Goal: Task Accomplishment & Management: Complete application form

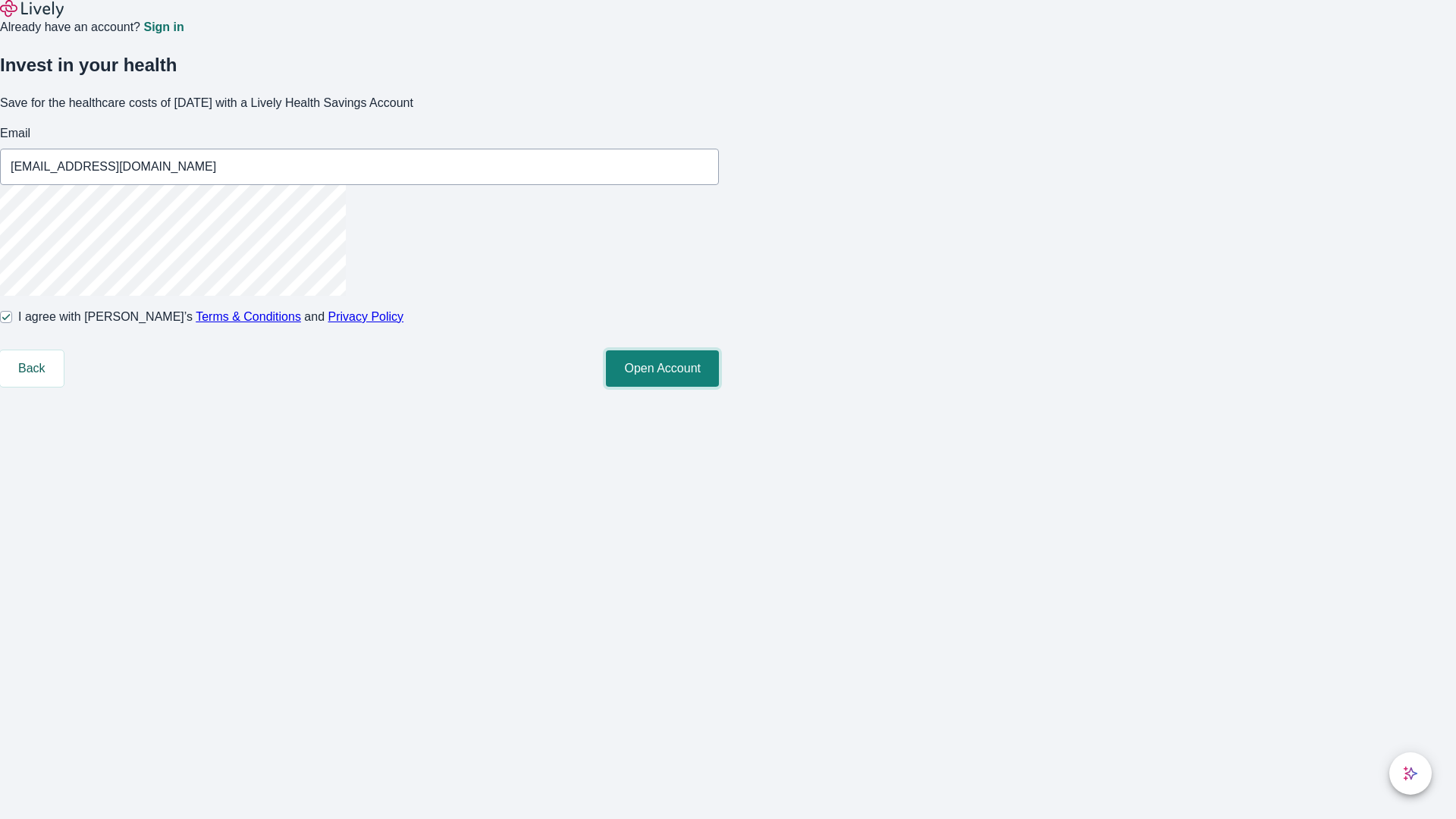
click at [719, 386] on button "Open Account" at bounding box center [662, 368] width 113 height 37
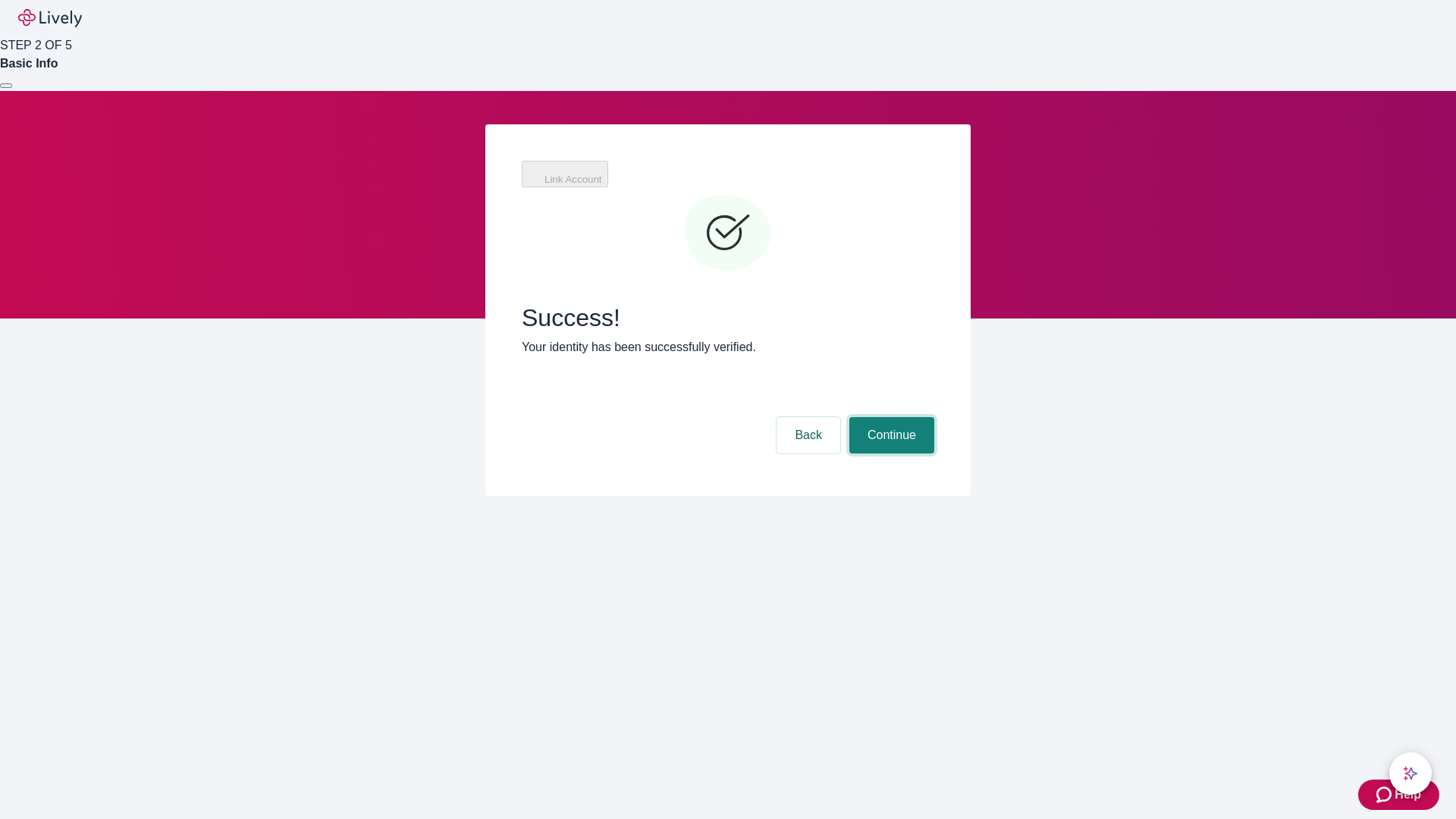
click at [890, 417] on button "Continue" at bounding box center [892, 435] width 85 height 37
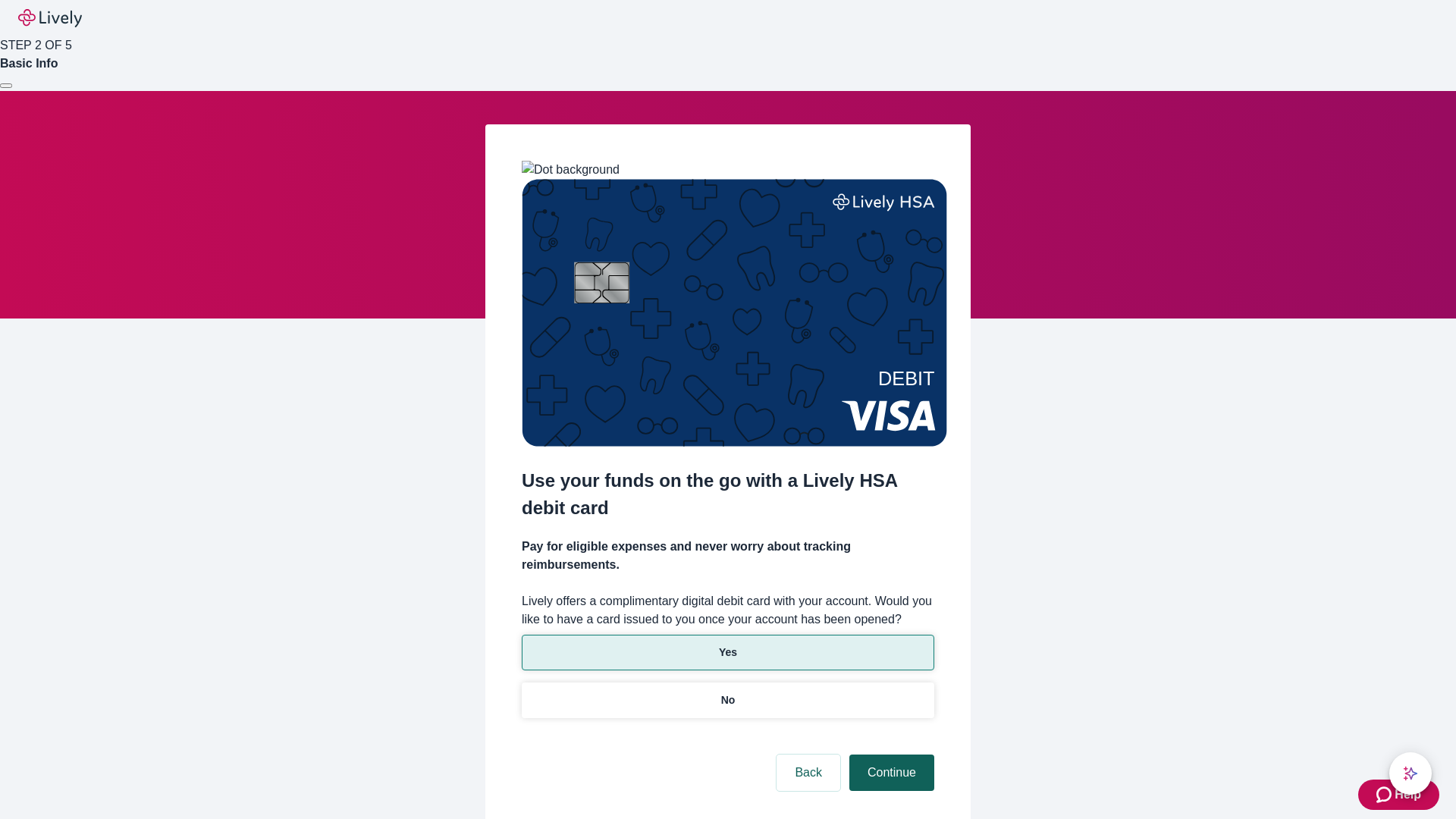
click at [728, 644] on p "Yes" at bounding box center [728, 652] width 18 height 16
click at [890, 754] on button "Continue" at bounding box center [892, 772] width 85 height 37
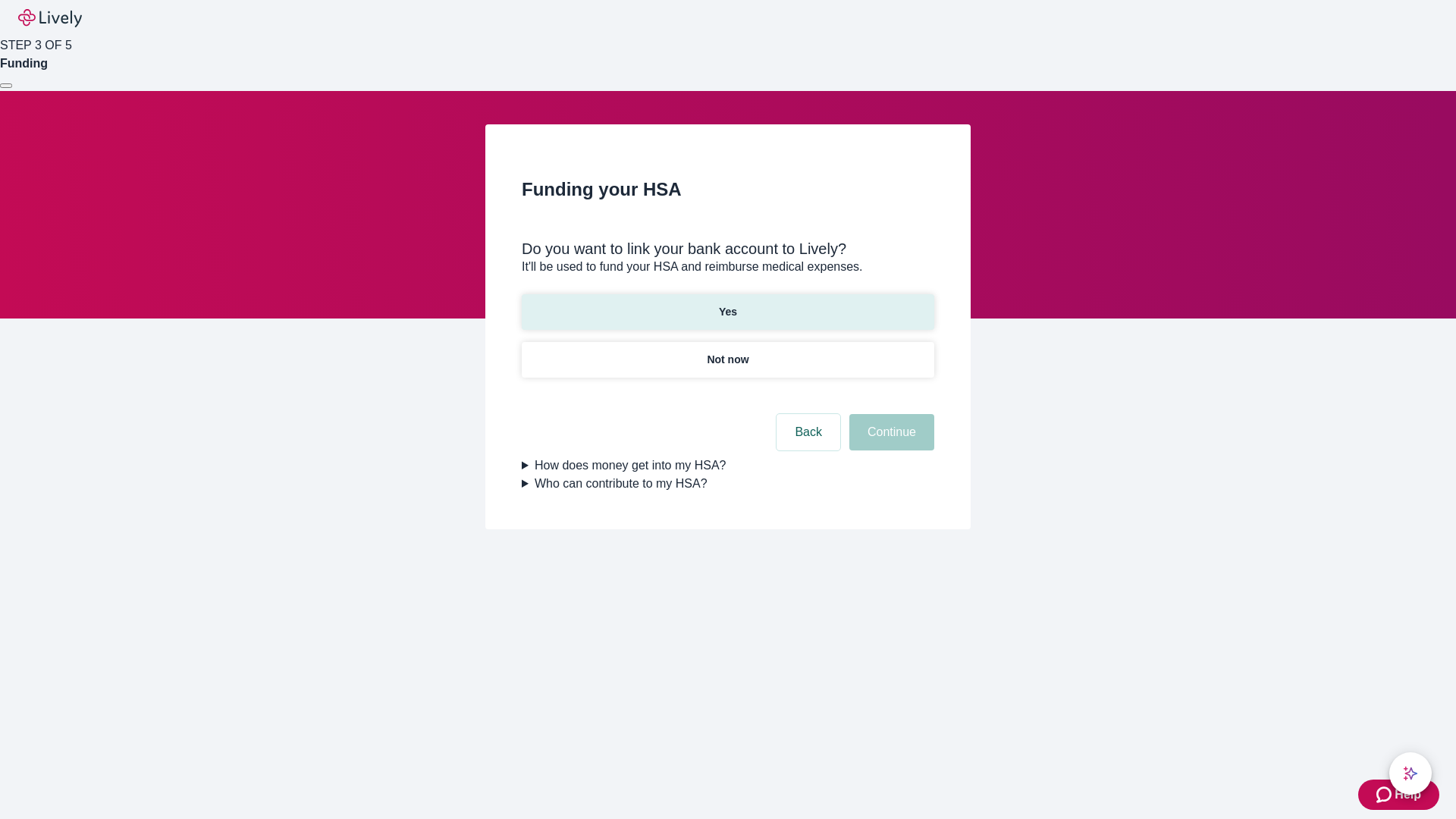
click at [728, 304] on p "Yes" at bounding box center [728, 312] width 18 height 16
click at [890, 414] on button "Continue" at bounding box center [892, 432] width 85 height 37
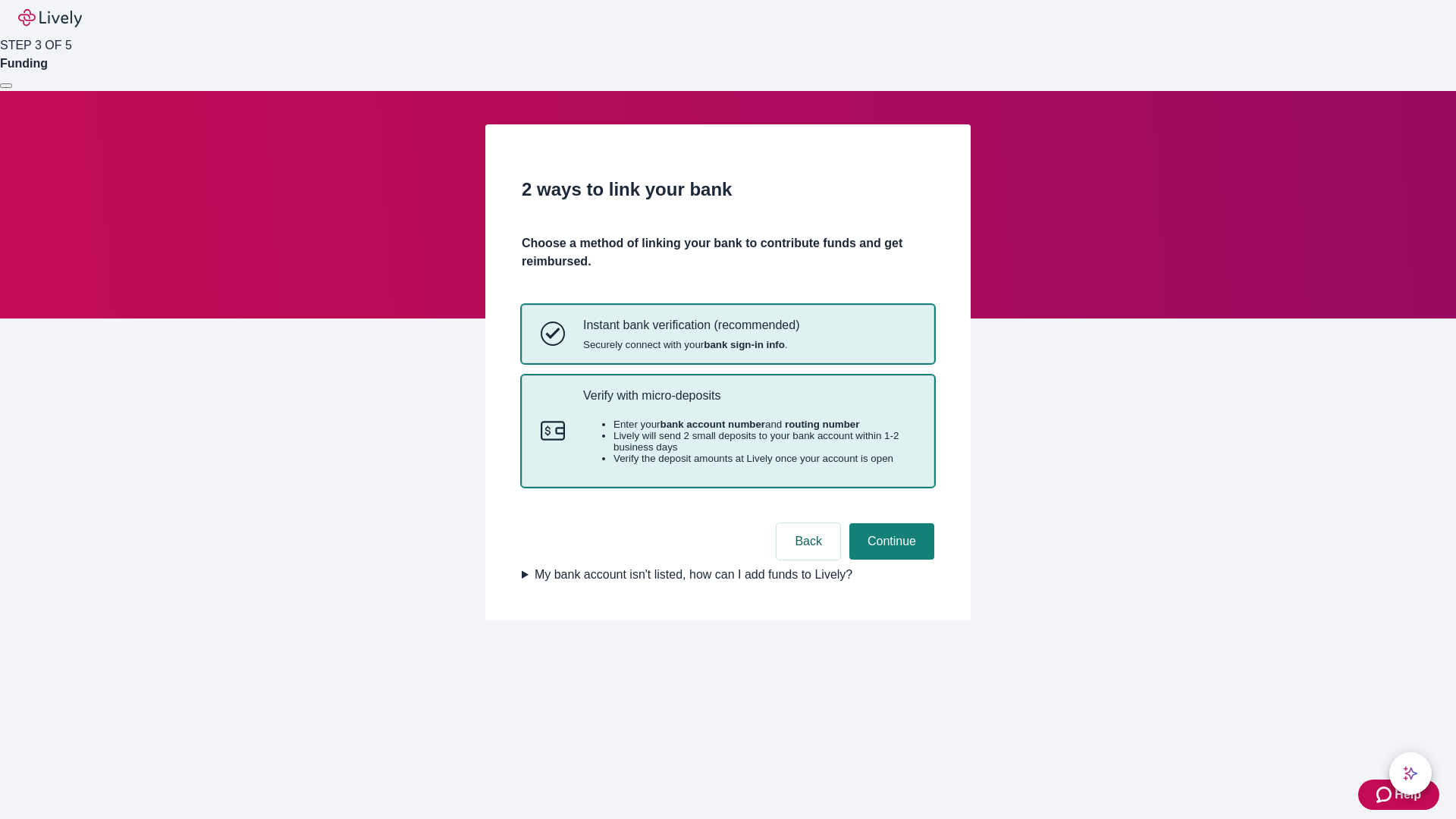
click at [748, 402] on p "Verify with micro-deposits" at bounding box center [749, 395] width 332 height 15
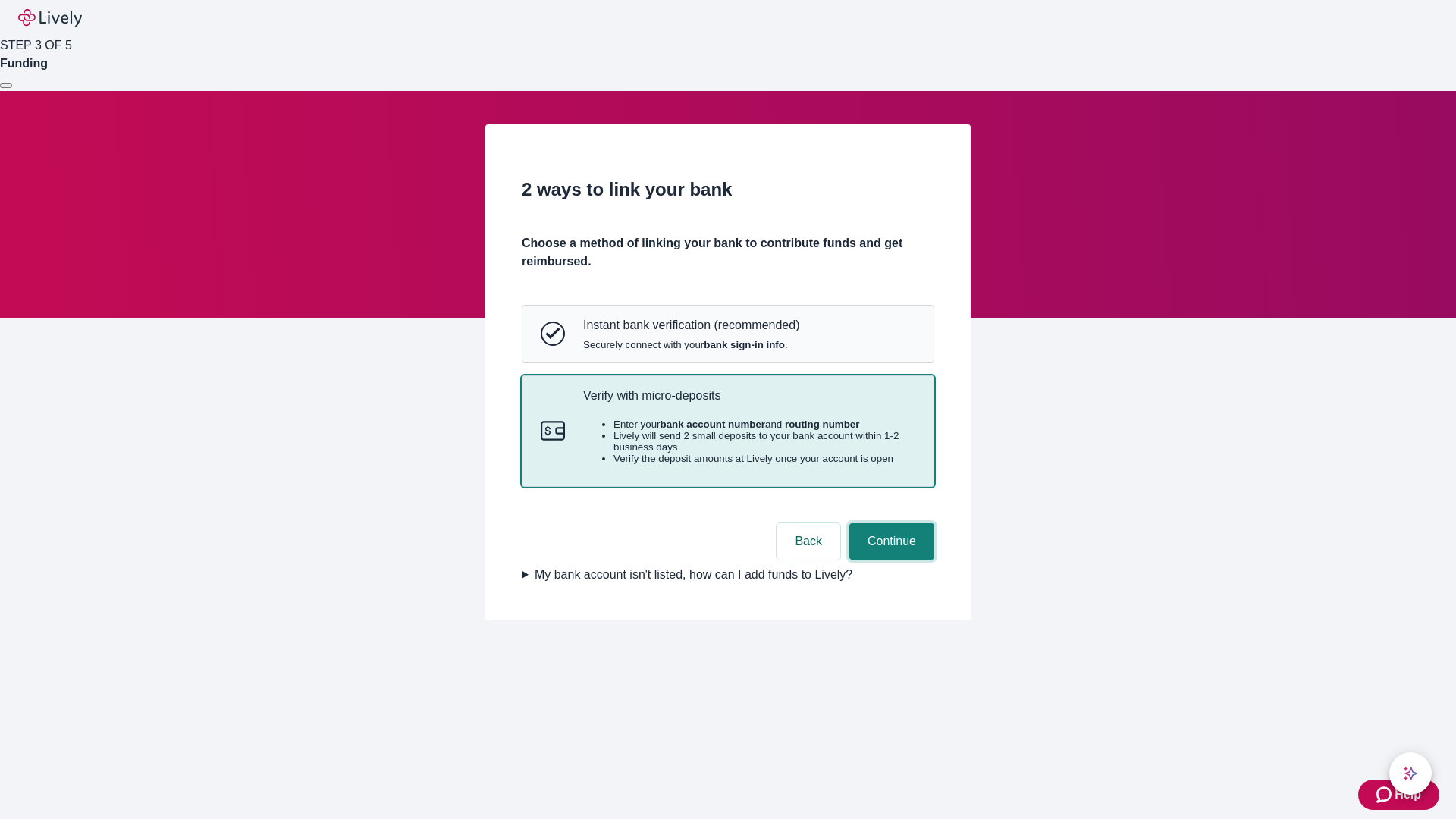
click at [890, 559] on button "Continue" at bounding box center [892, 540] width 85 height 37
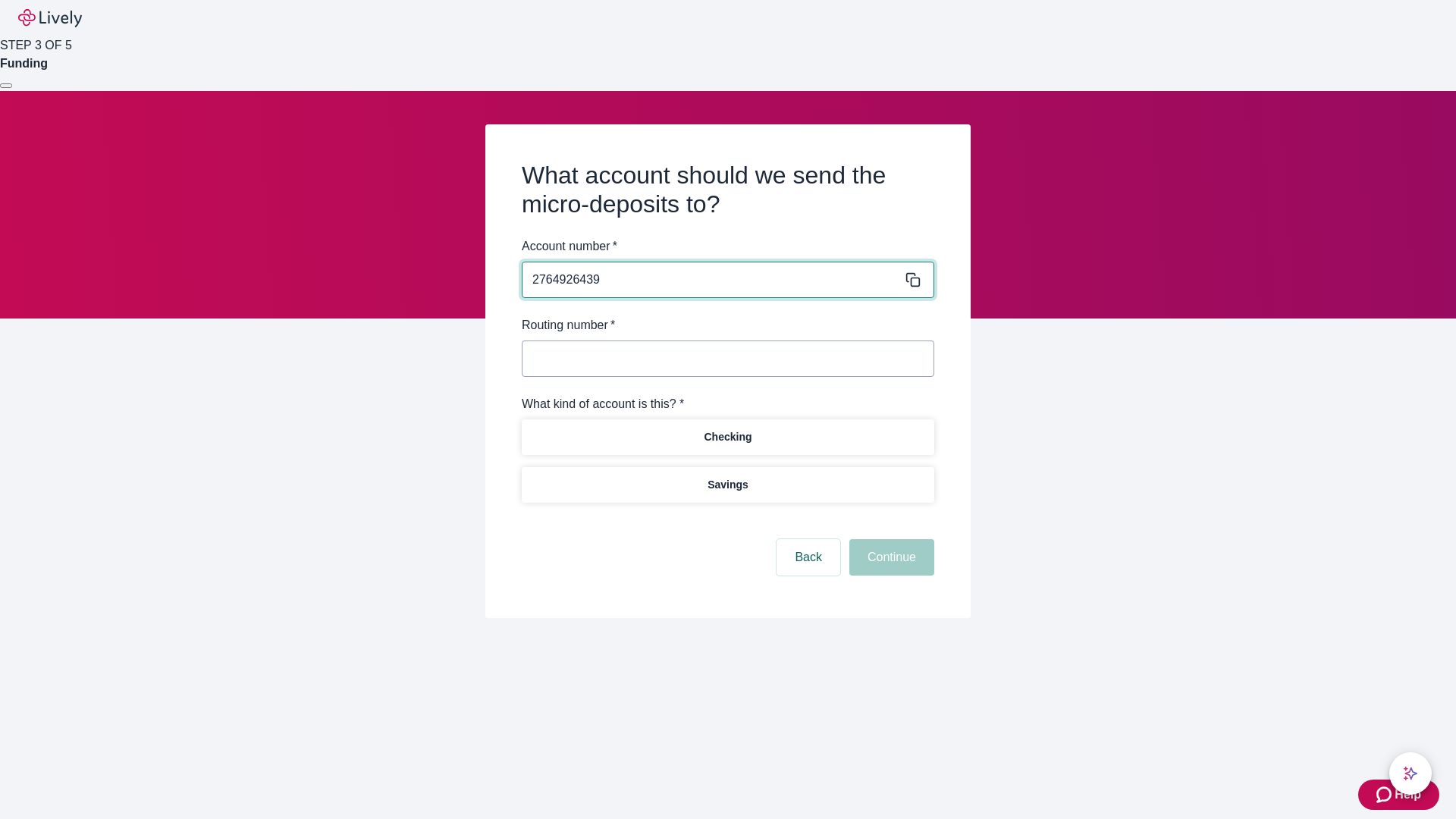
type input "2764926439"
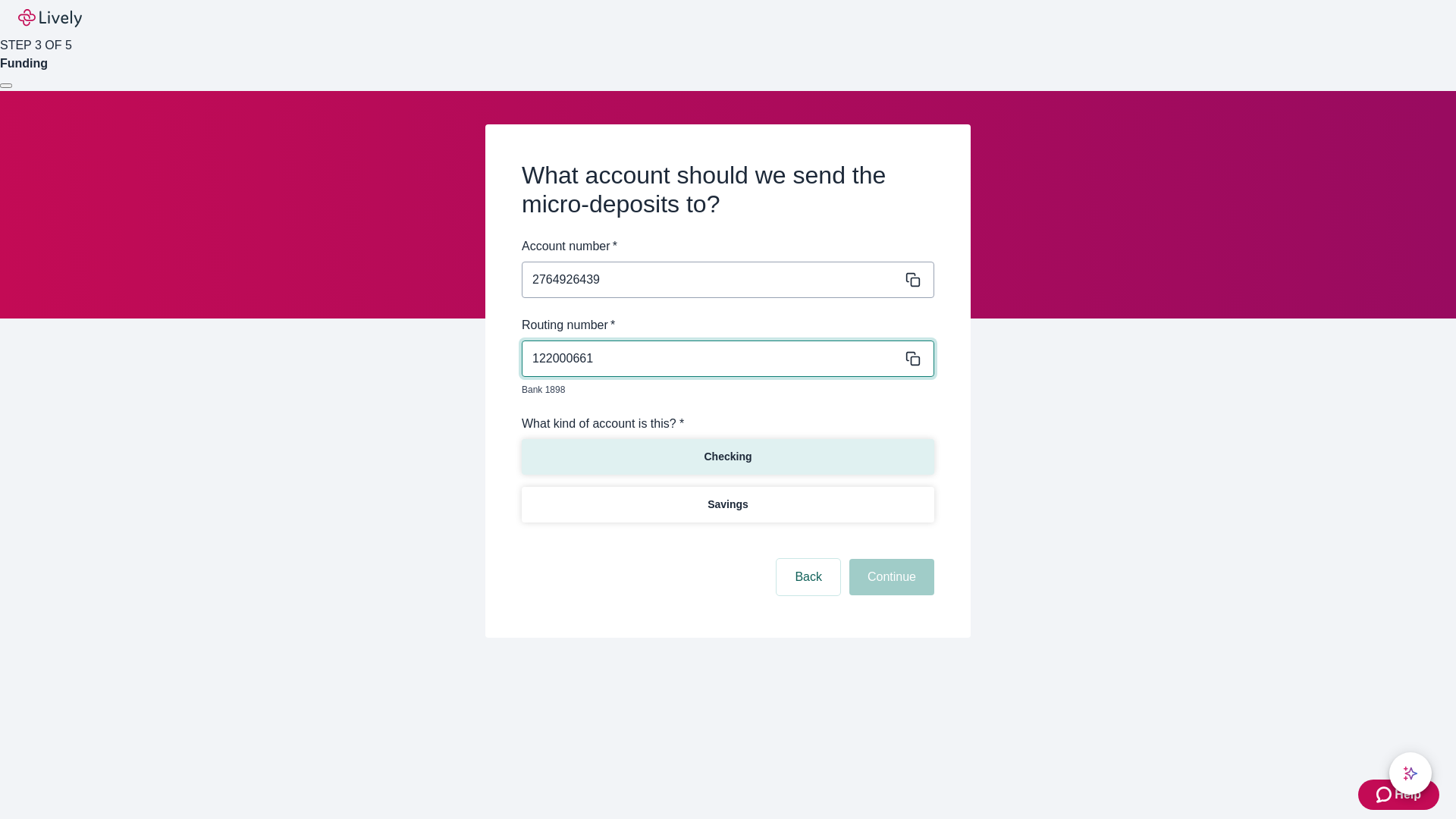
type input "122000661"
click at [728, 449] on p "Checking" at bounding box center [728, 456] width 47 height 16
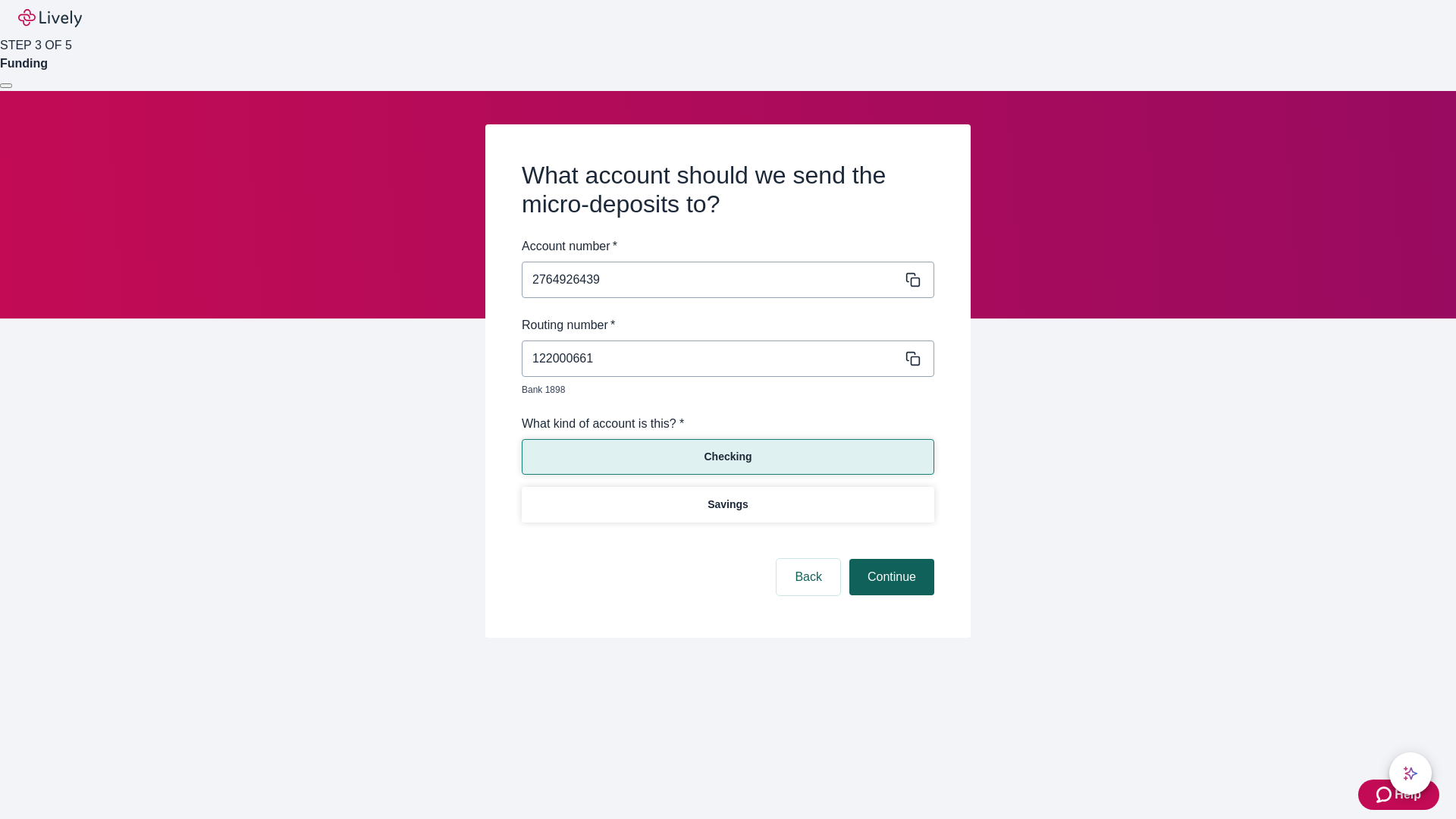
click at [890, 559] on button "Continue" at bounding box center [892, 576] width 85 height 37
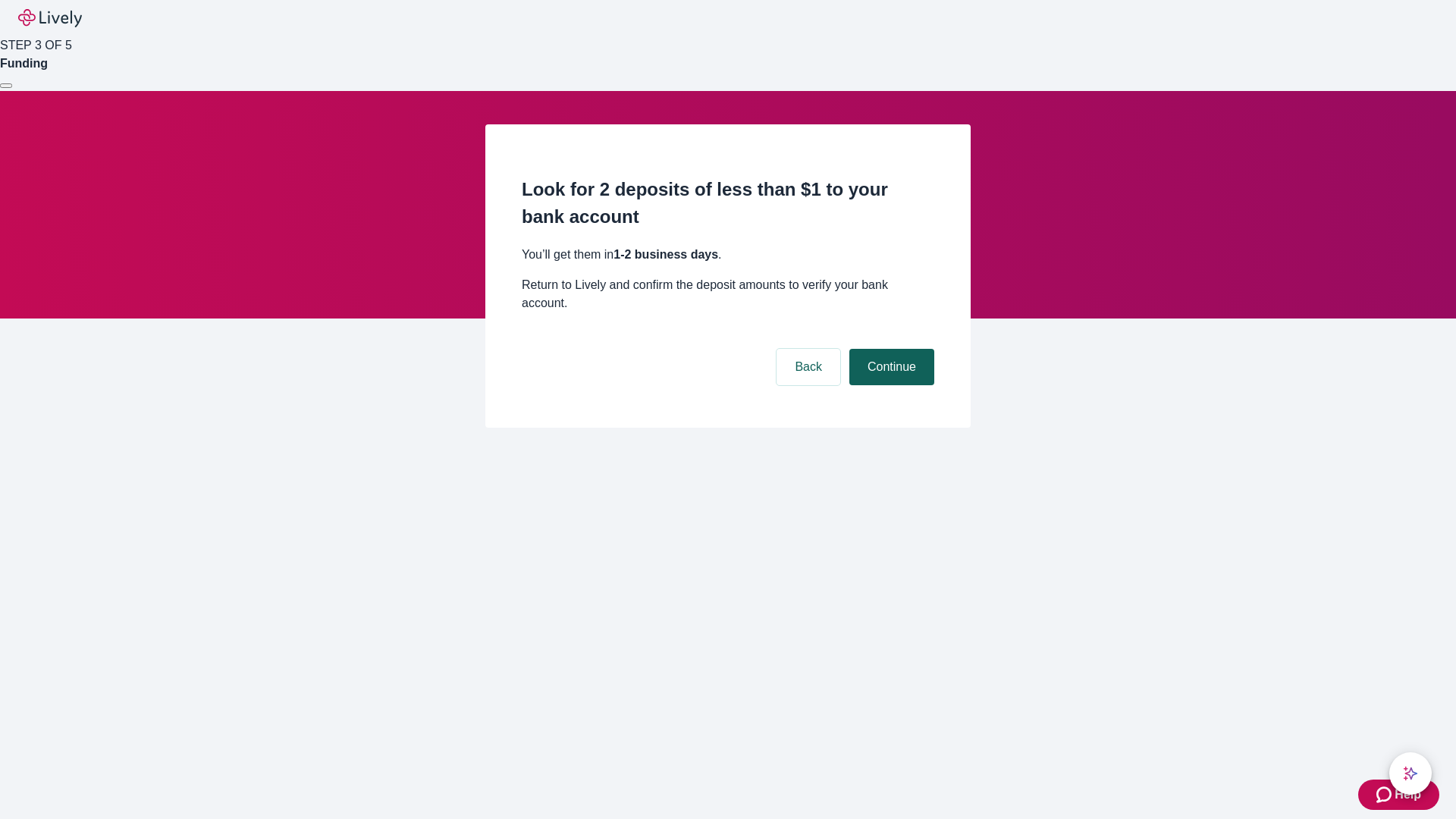
click at [890, 349] on button "Continue" at bounding box center [892, 367] width 85 height 37
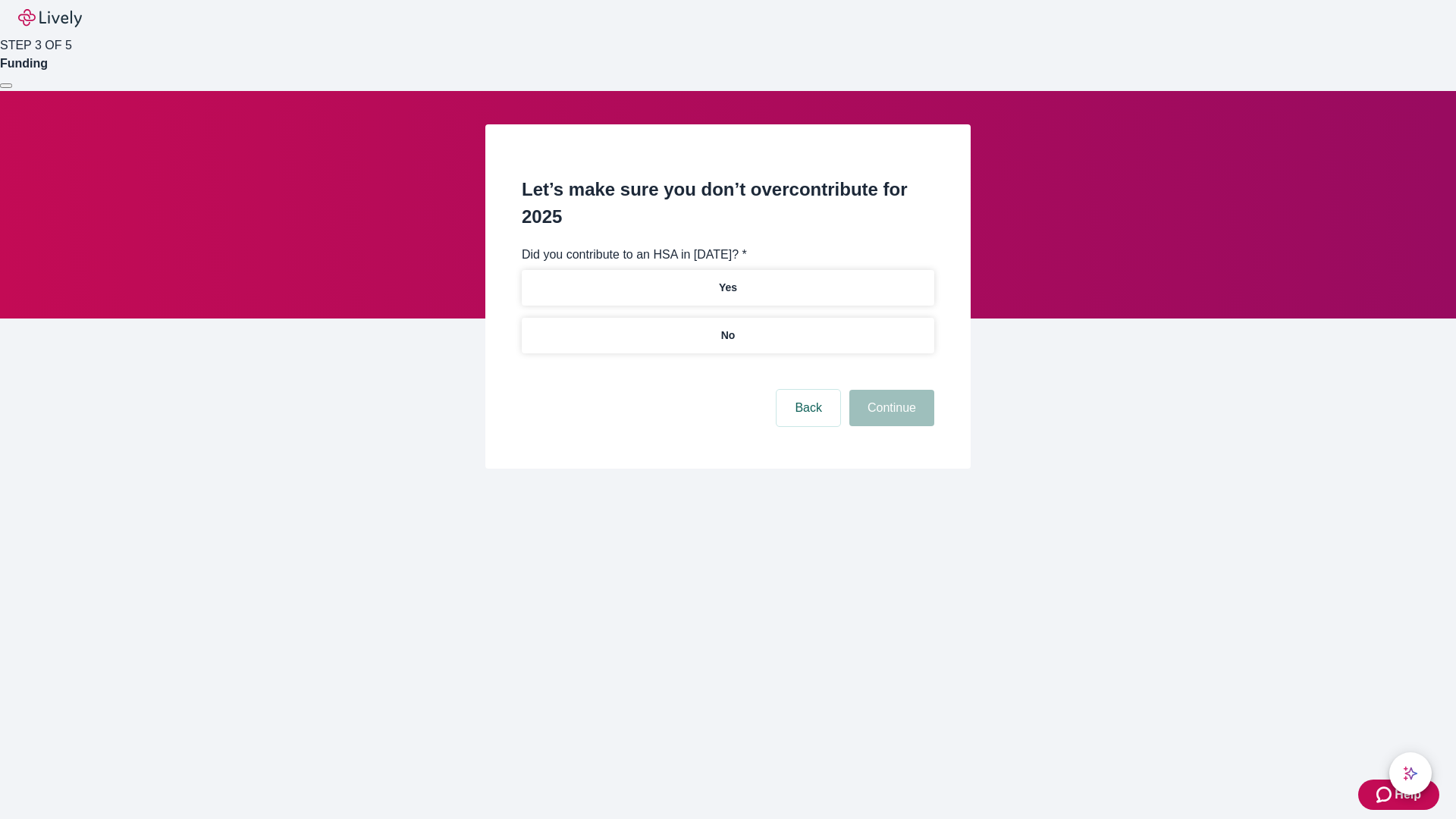
click at [728, 327] on p "No" at bounding box center [728, 335] width 15 height 16
click at [890, 389] on button "Continue" at bounding box center [892, 407] width 85 height 37
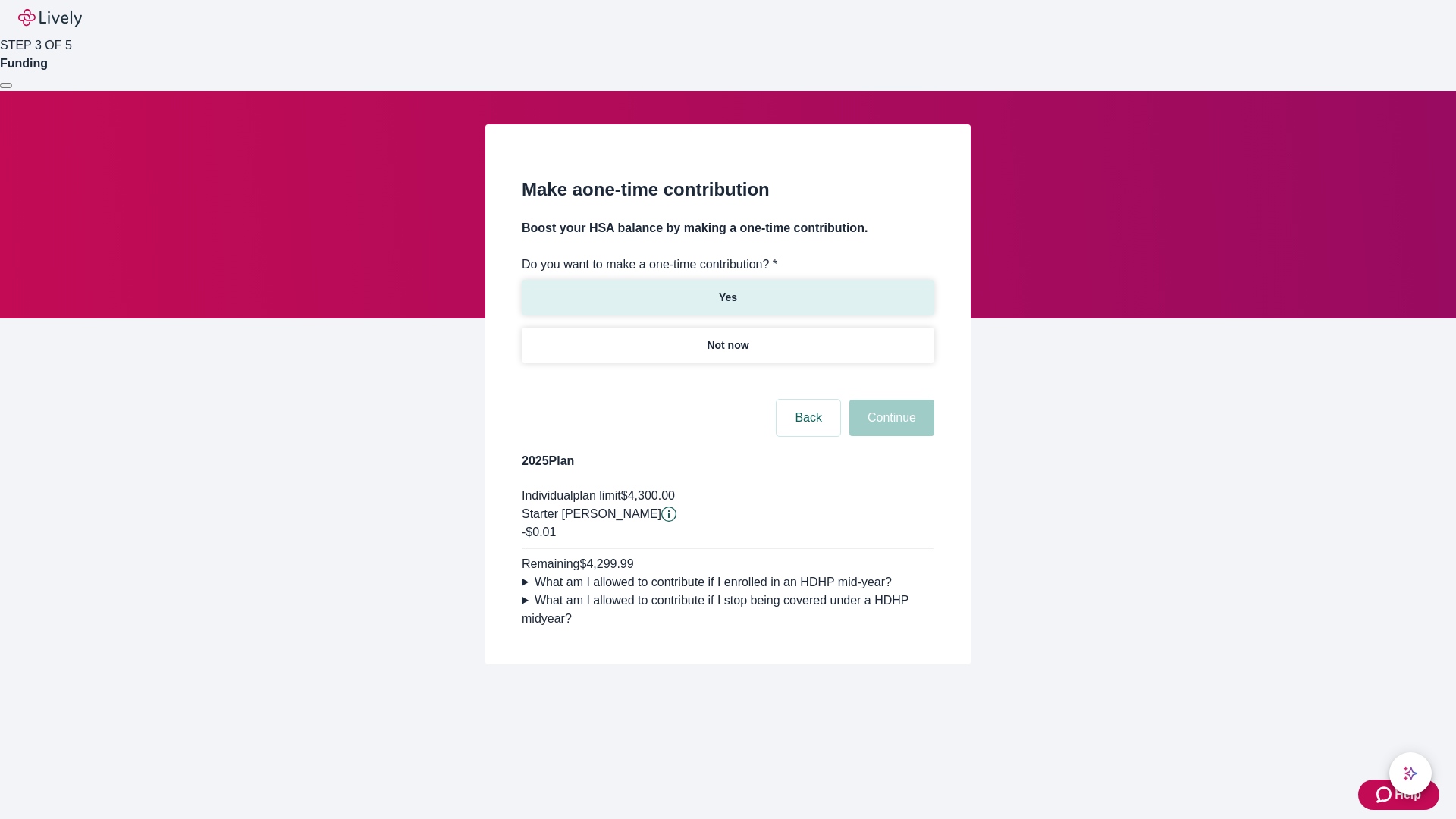
click at [728, 289] on p "Yes" at bounding box center [728, 297] width 18 height 16
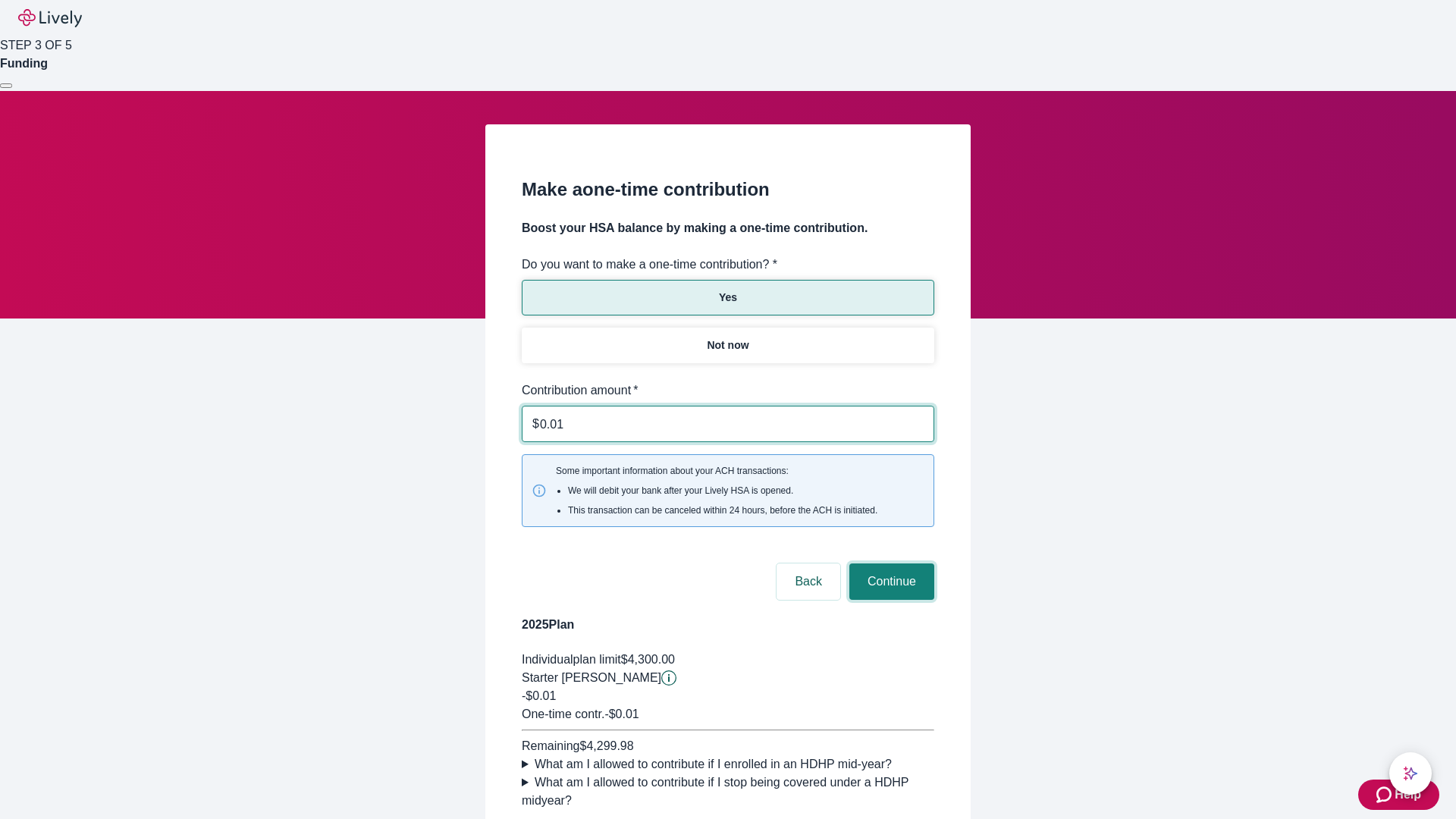
click at [890, 563] on button "Continue" at bounding box center [892, 581] width 85 height 37
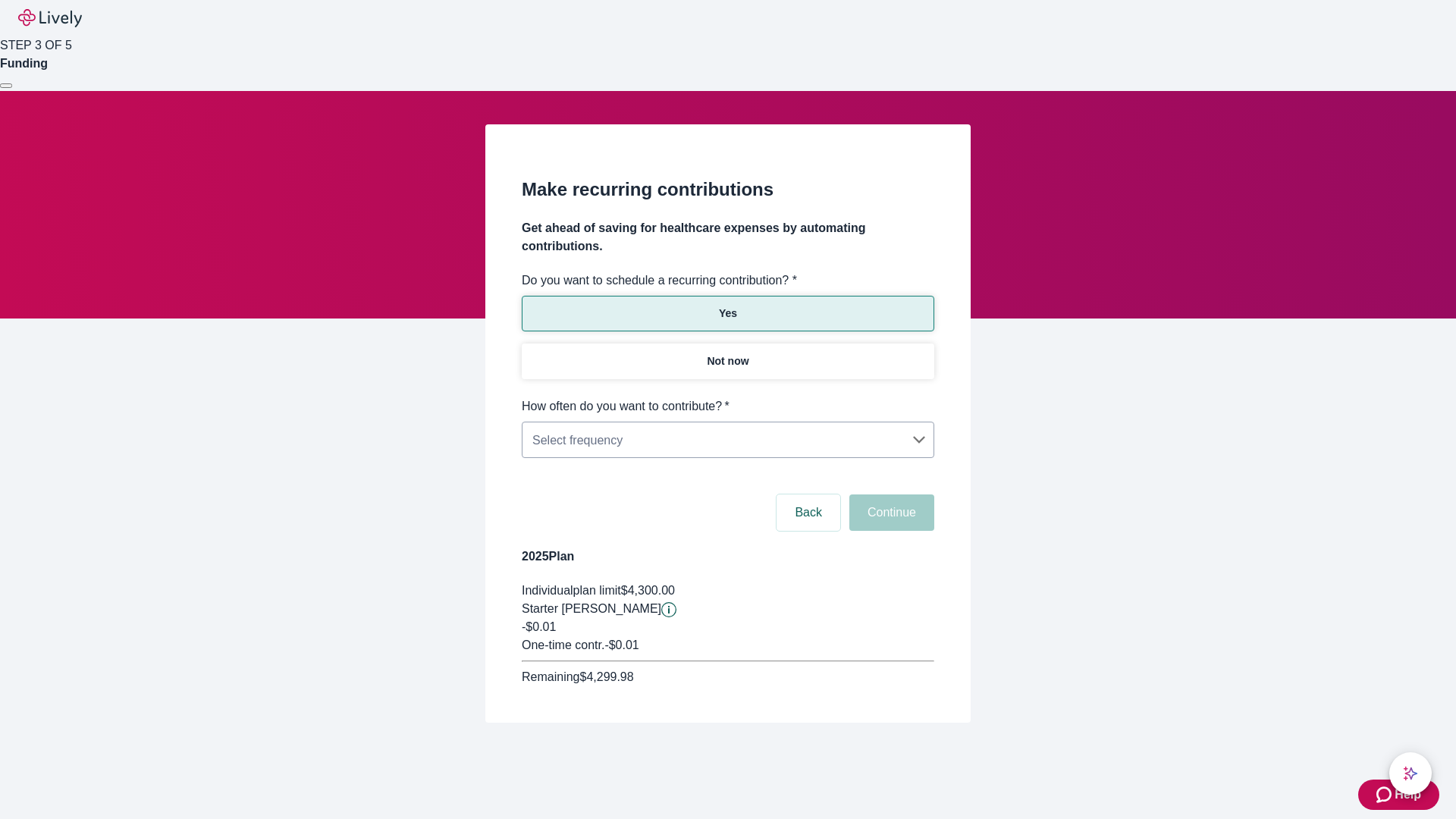
click at [728, 397] on body "Help STEP 3 OF 5 Funding Make recurring contributions Get ahead of saving for h…" at bounding box center [728, 397] width 1456 height 795
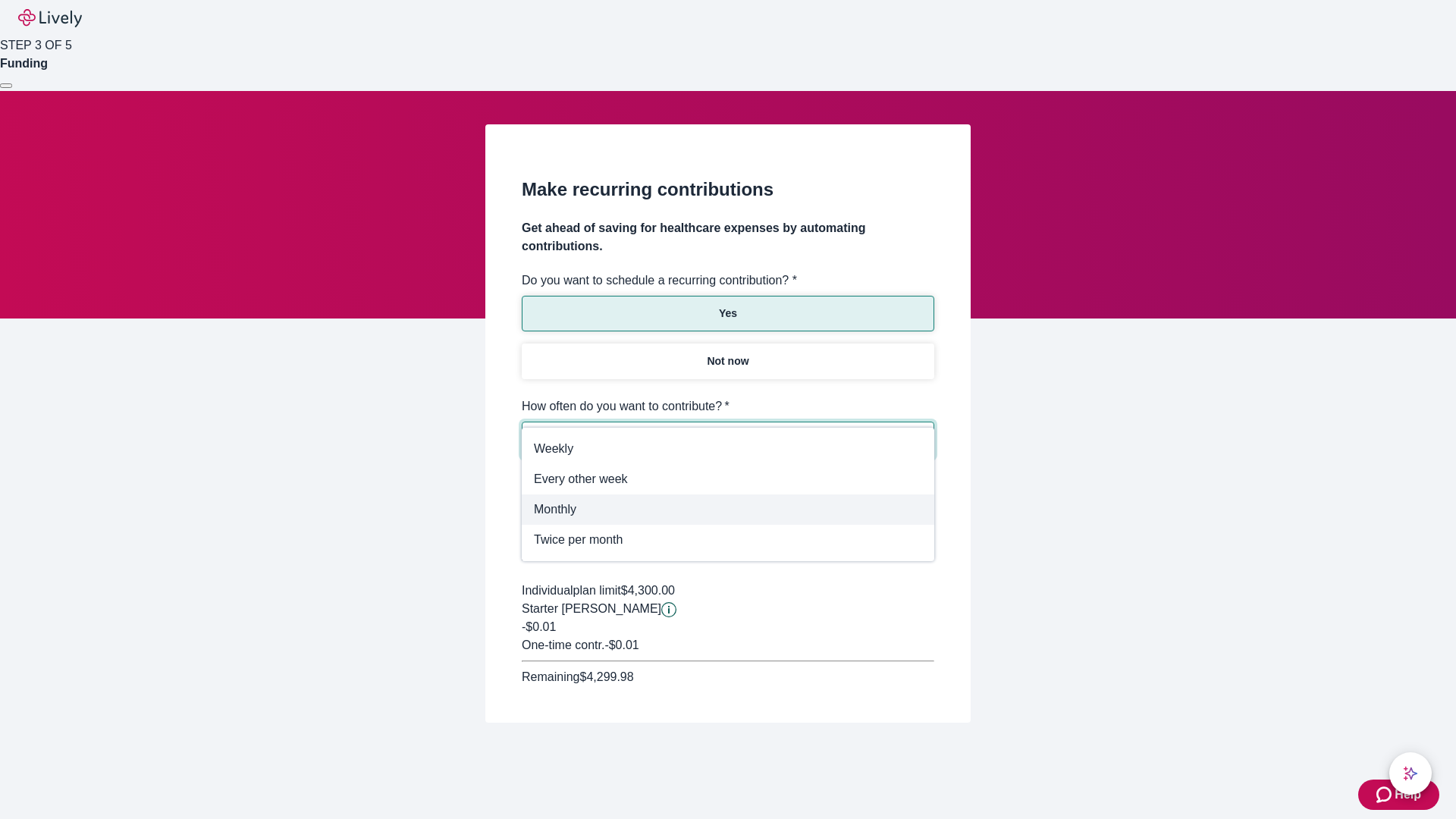
click at [728, 510] on span "Monthly" at bounding box center [728, 509] width 388 height 18
type input "Monthly"
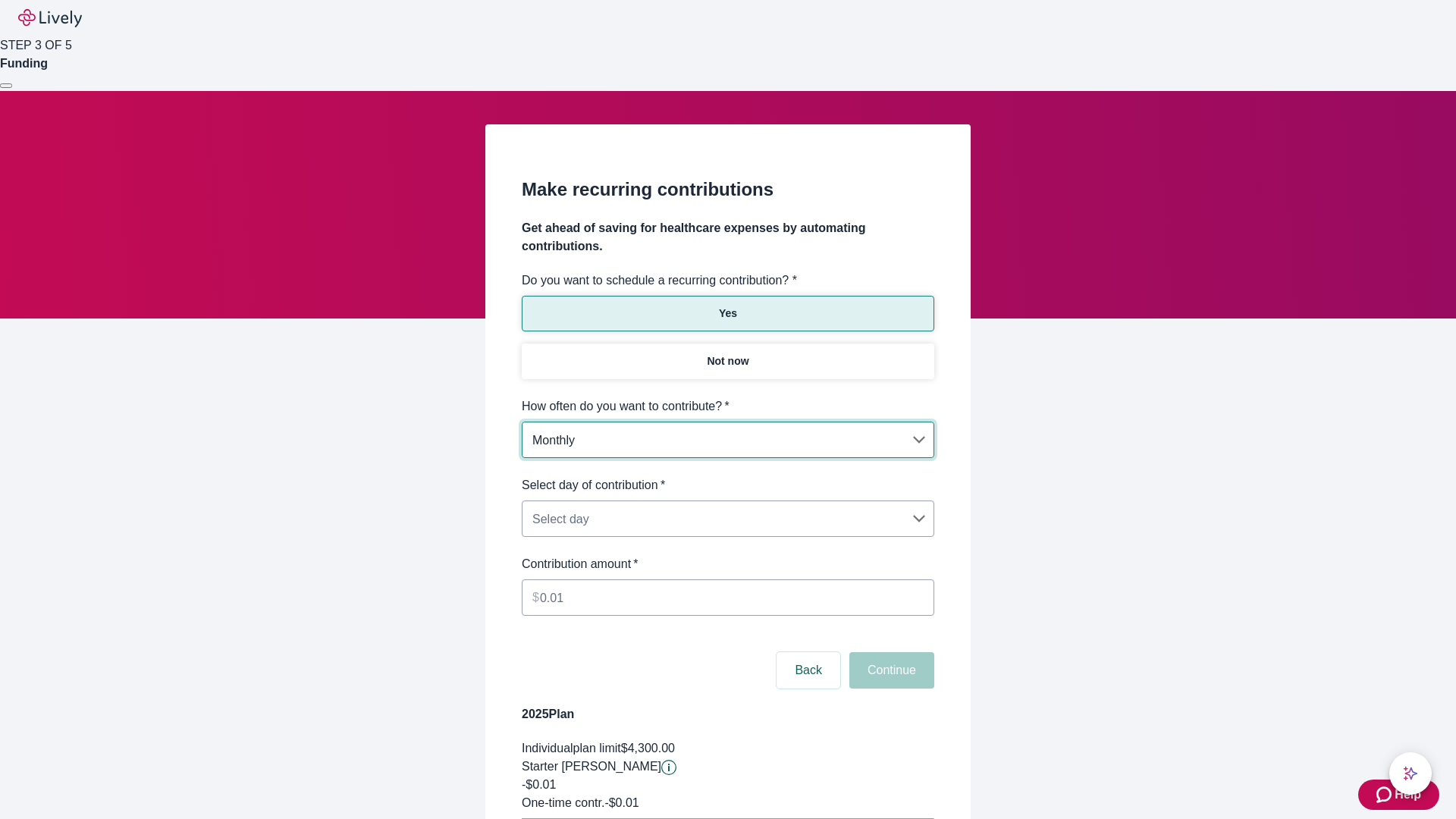
click at [728, 476] on body "Help STEP 3 OF 5 Funding Make recurring contributions Get ahead of saving for h…" at bounding box center [728, 476] width 1456 height 952
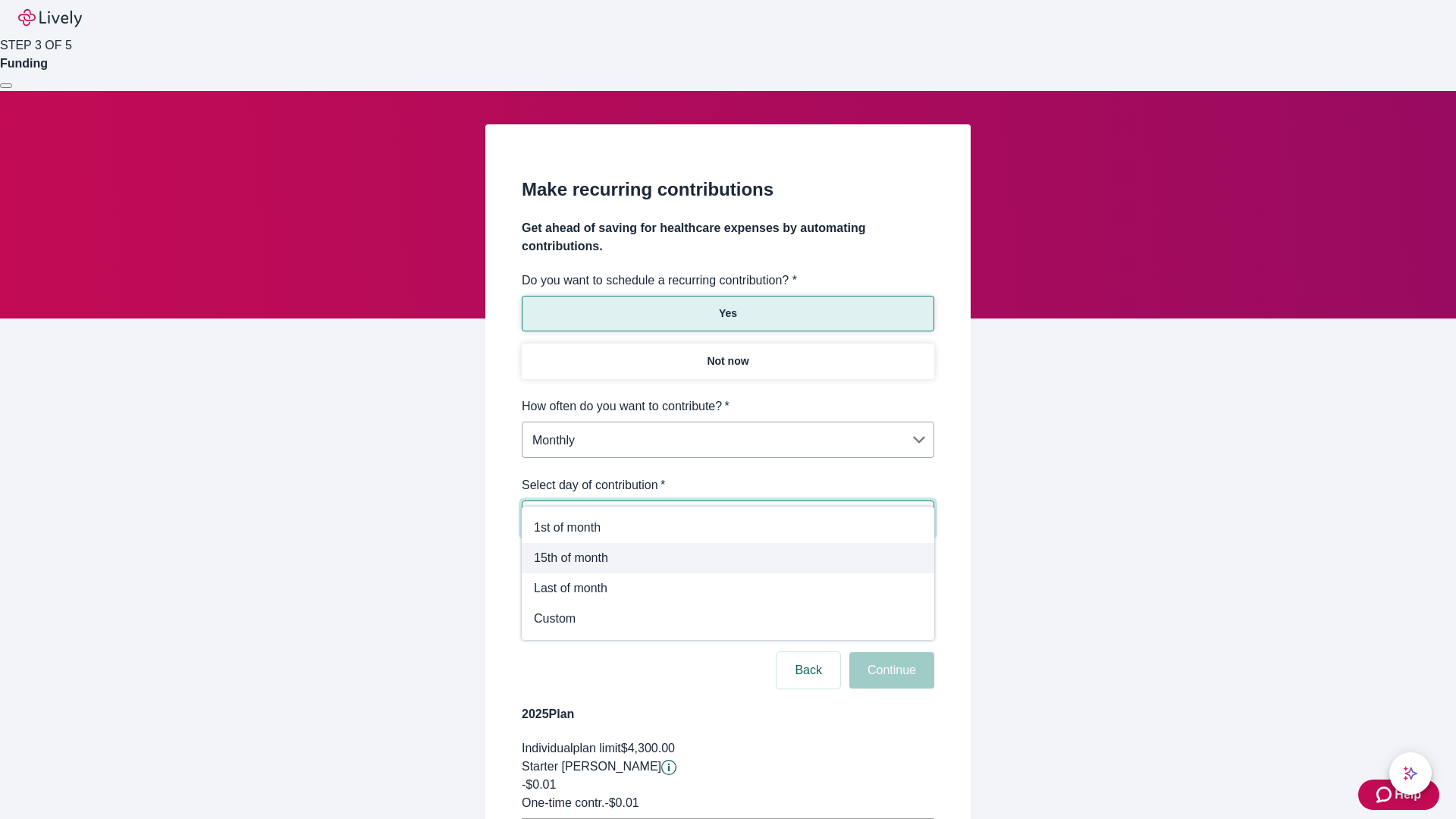
click at [728, 558] on span "15th of month" at bounding box center [728, 557] width 388 height 18
type input "Monthly15th"
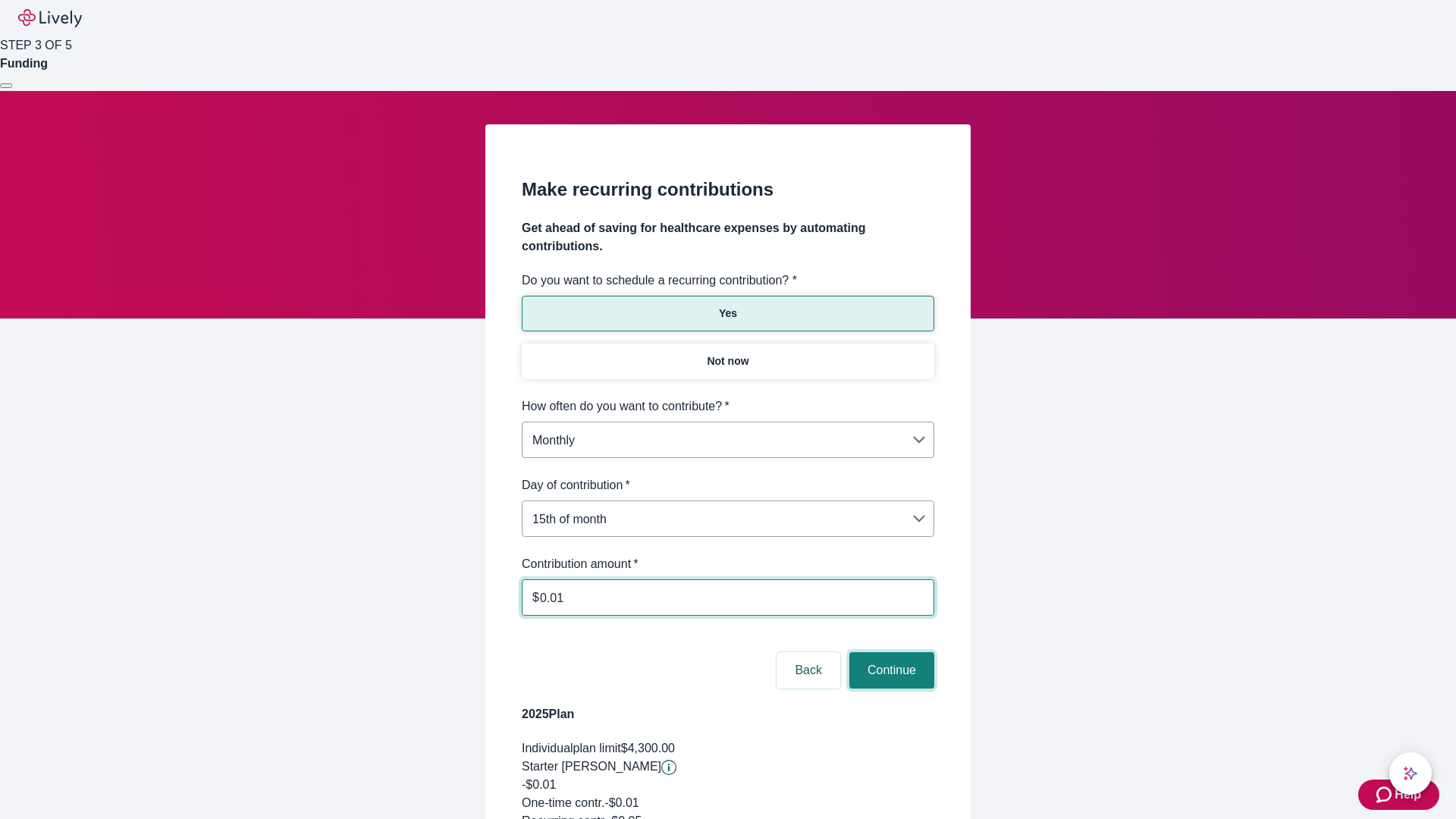
click at [890, 652] on button "Continue" at bounding box center [892, 670] width 85 height 37
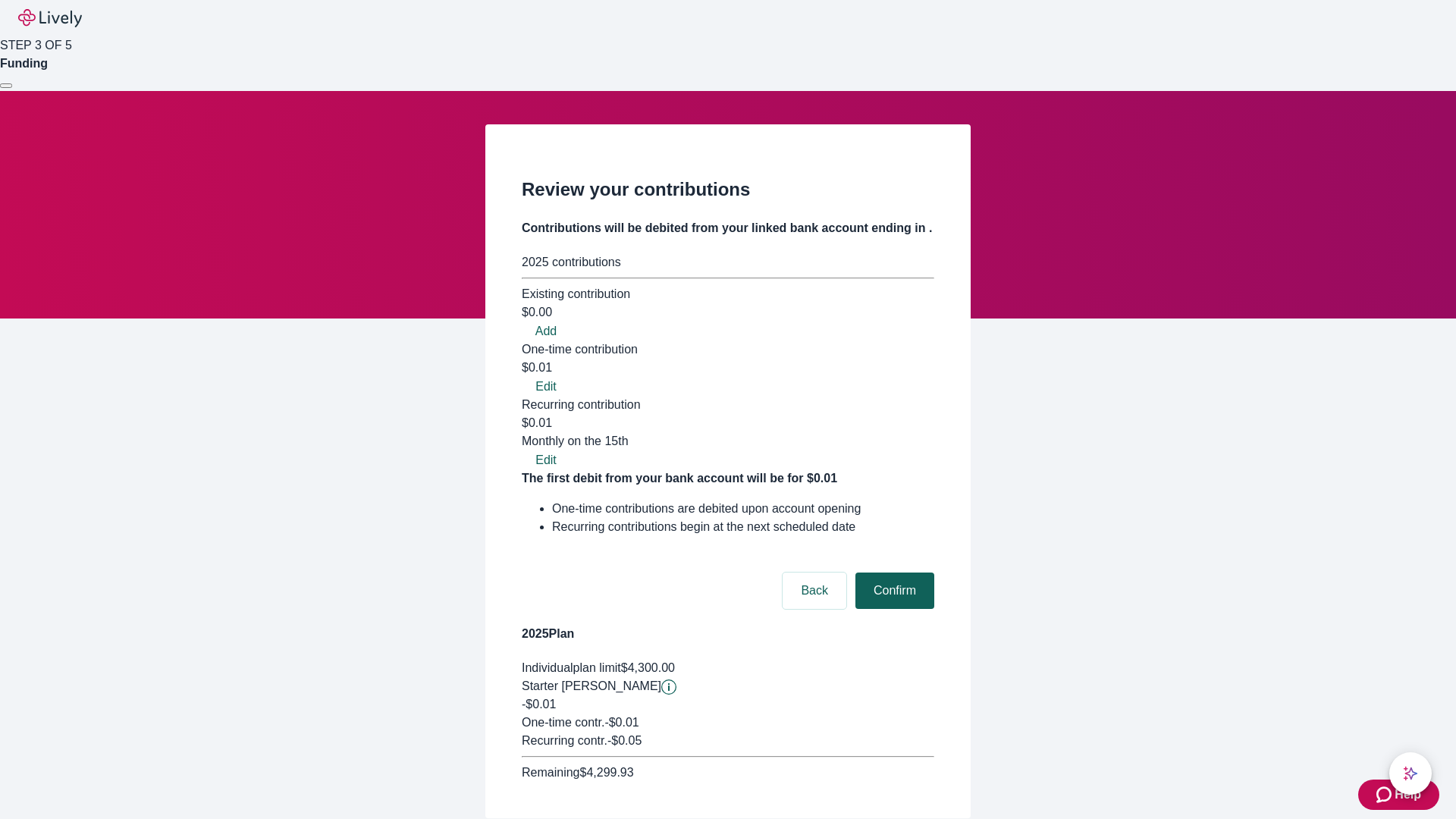
click at [893, 572] on button "Confirm" at bounding box center [895, 590] width 79 height 37
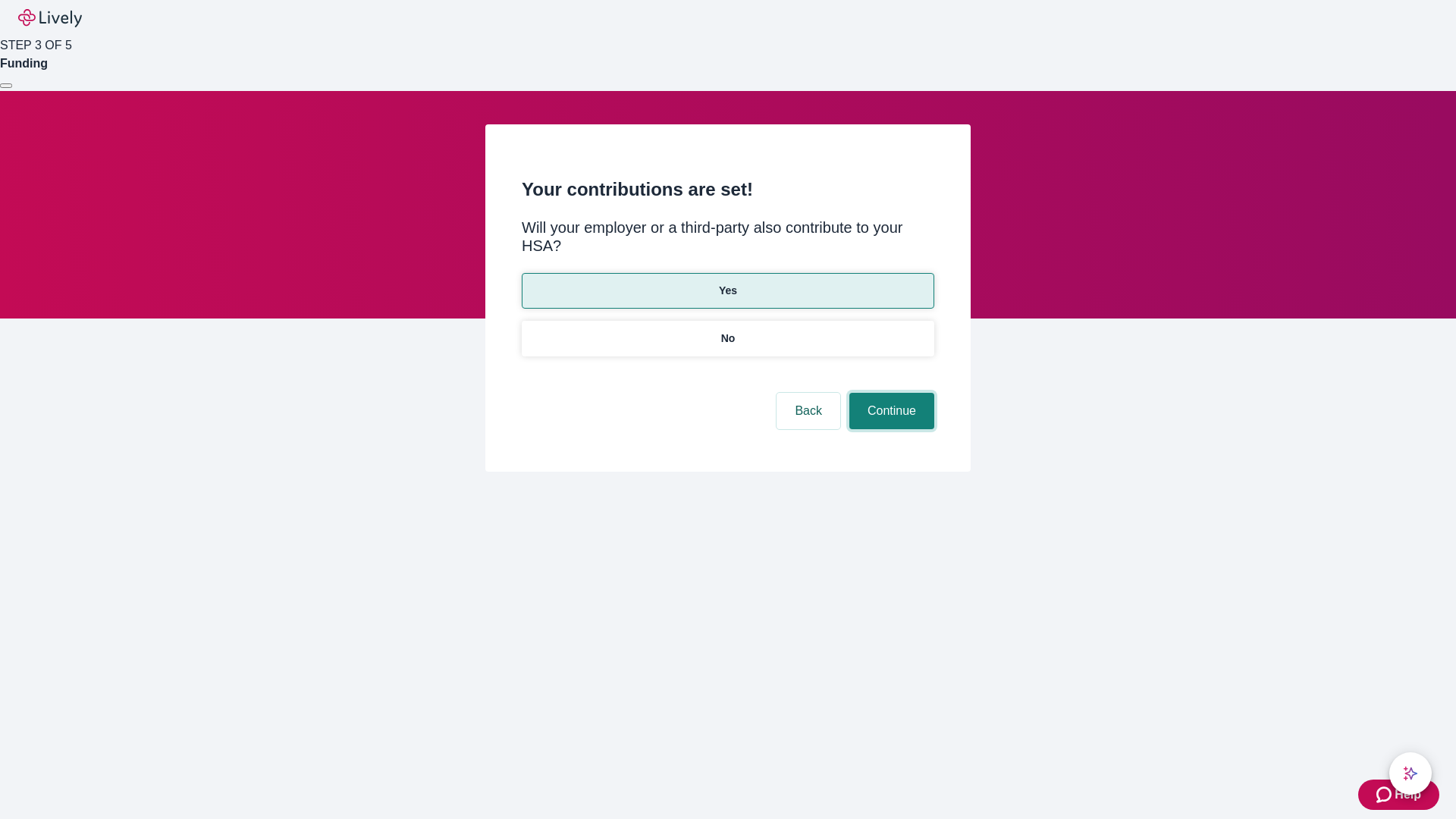
click at [890, 392] on button "Continue" at bounding box center [892, 410] width 85 height 37
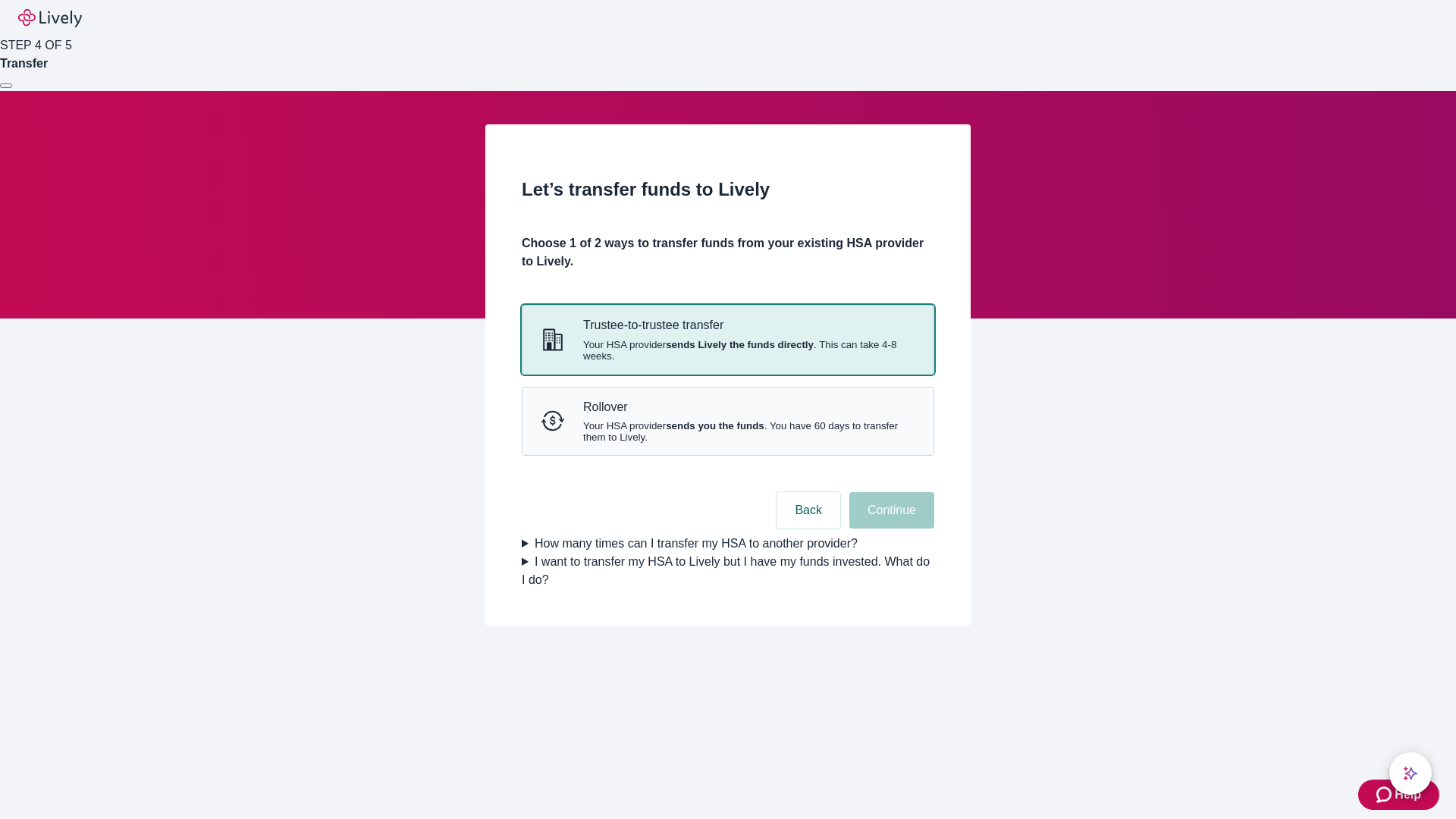
click at [728, 350] on strong "sends Lively the funds directly" at bounding box center [740, 345] width 148 height 12
click at [890, 529] on button "Continue" at bounding box center [892, 510] width 85 height 37
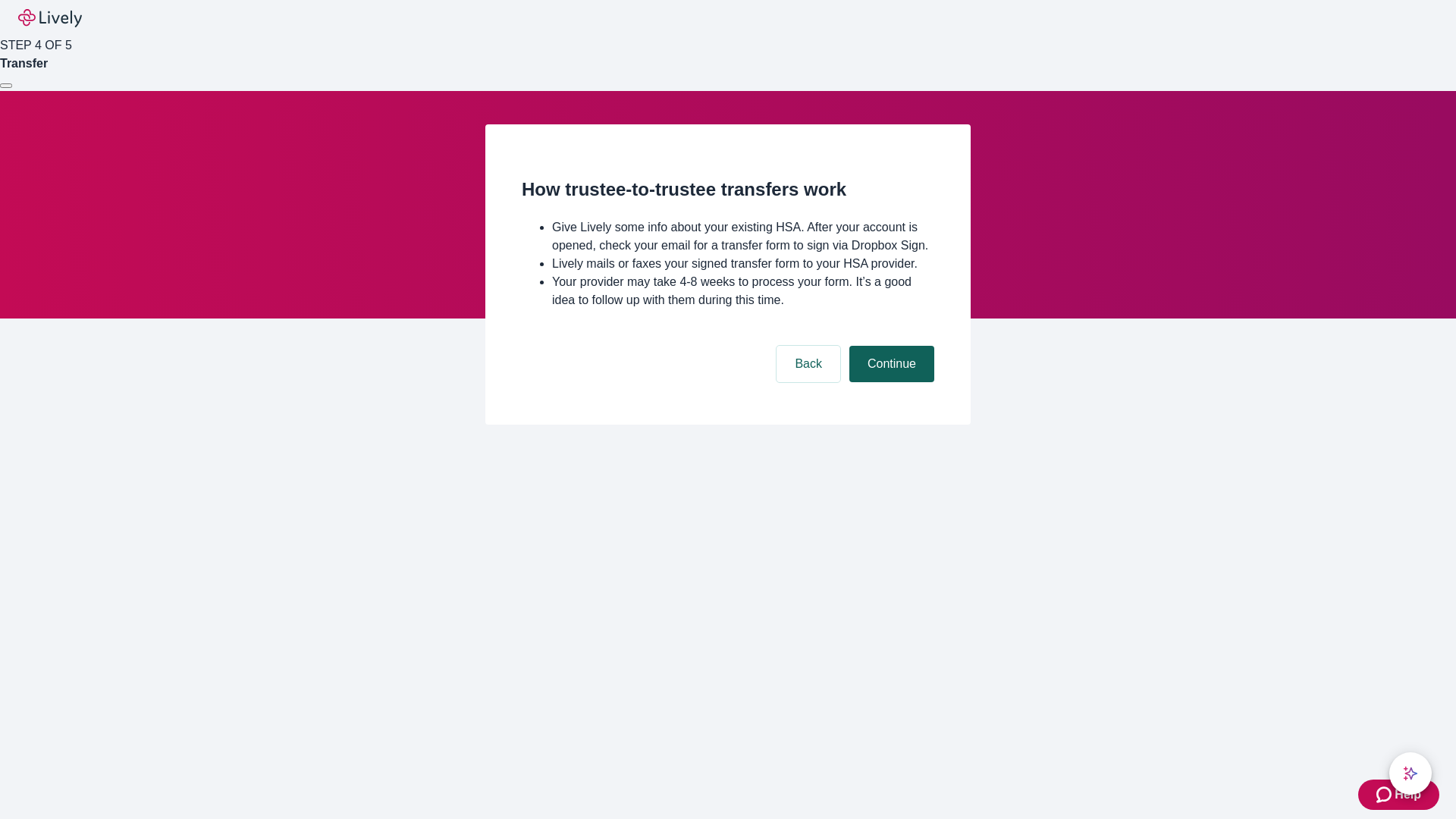
click at [890, 382] on button "Continue" at bounding box center [892, 364] width 85 height 37
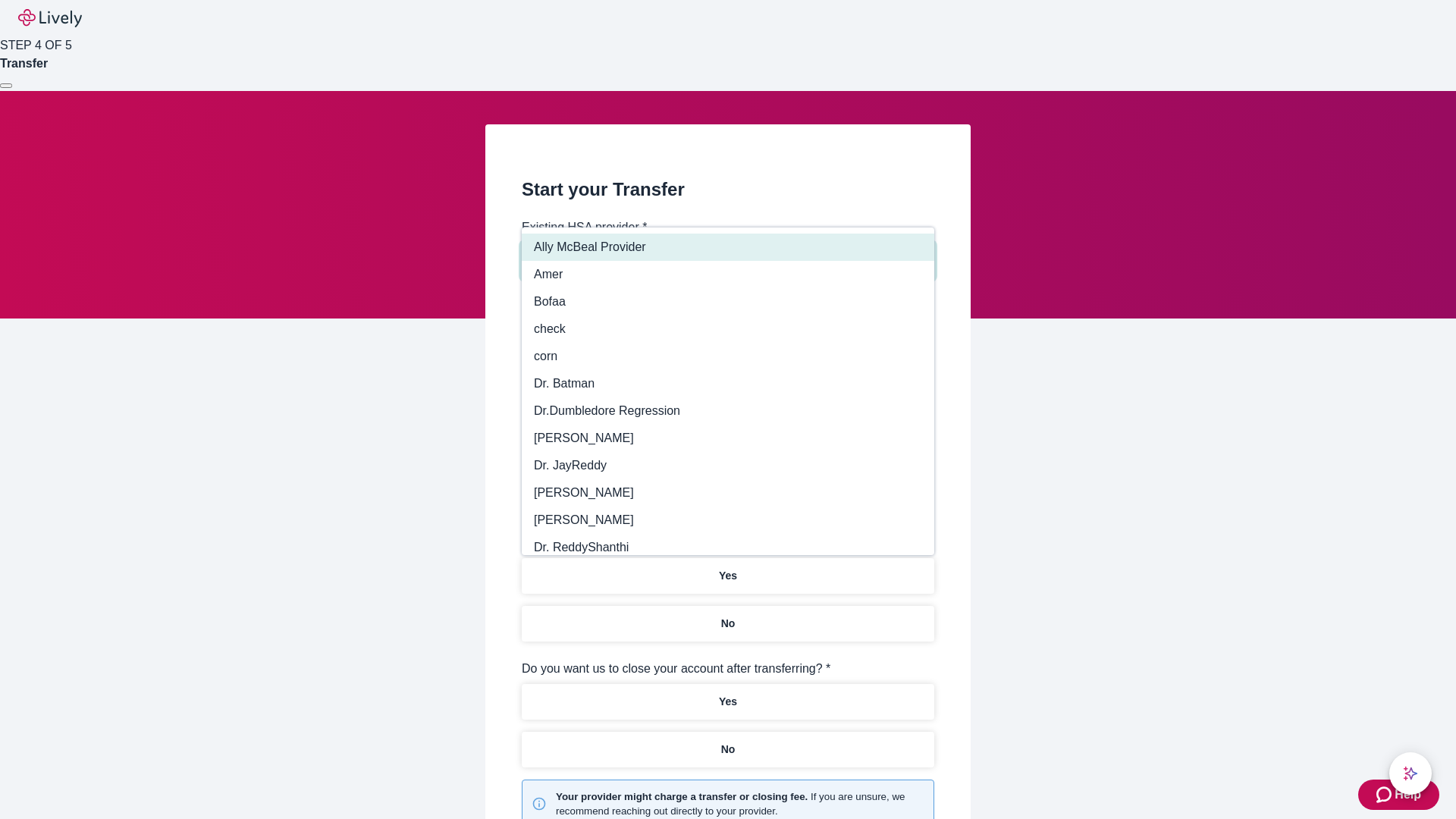
type input "Other"
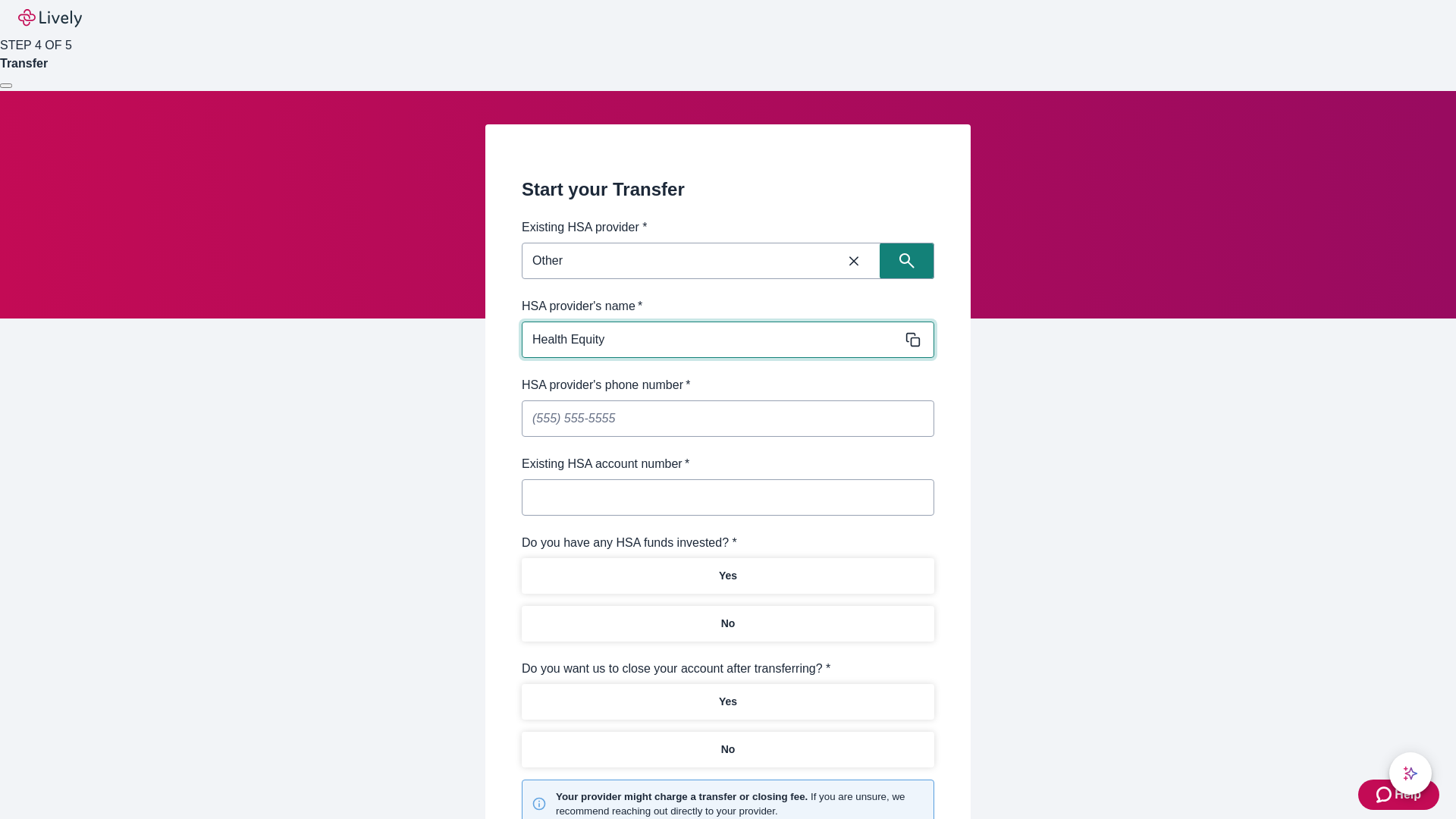
type input "Health Equity"
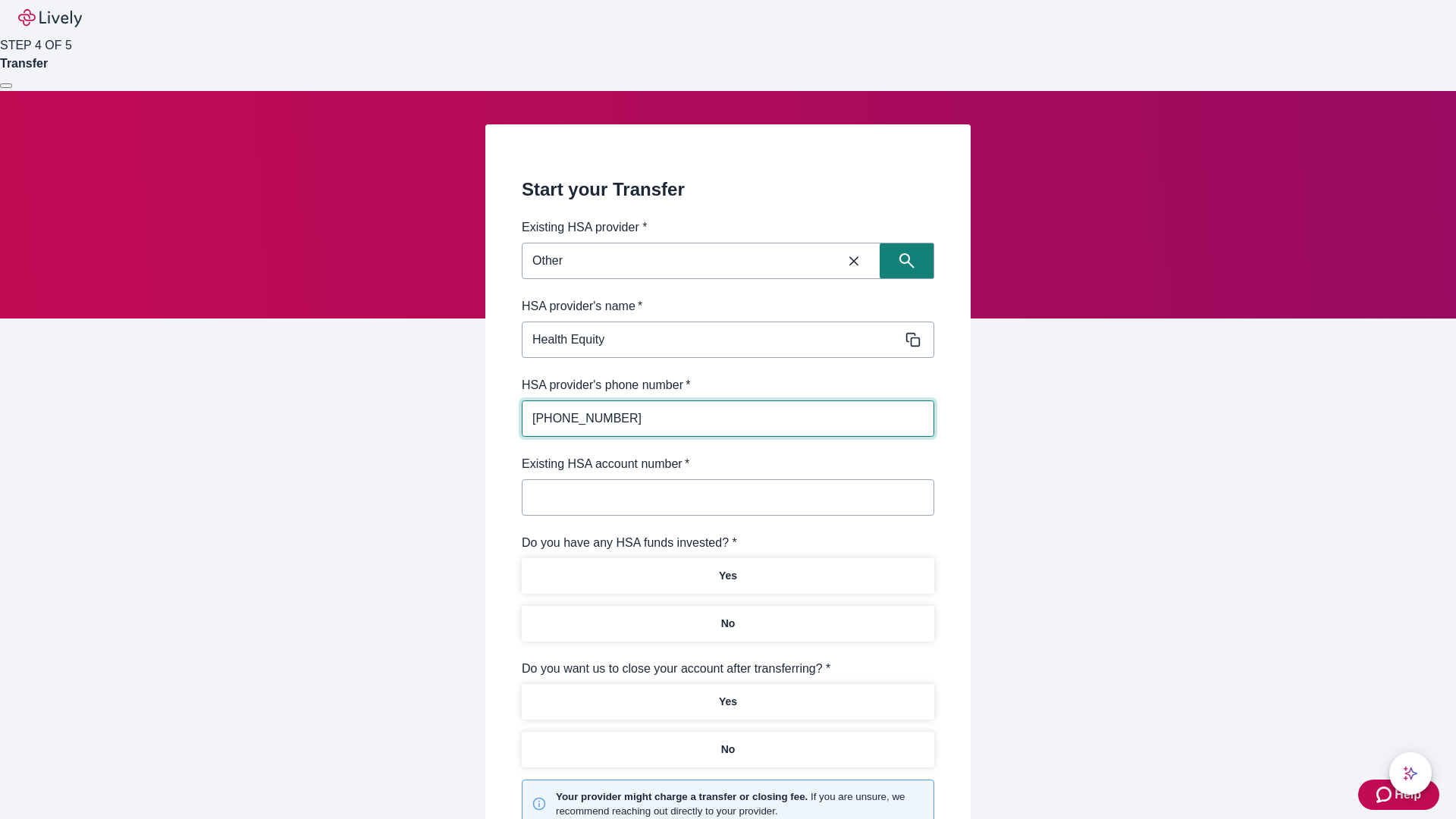
type input "(434) 343-4344"
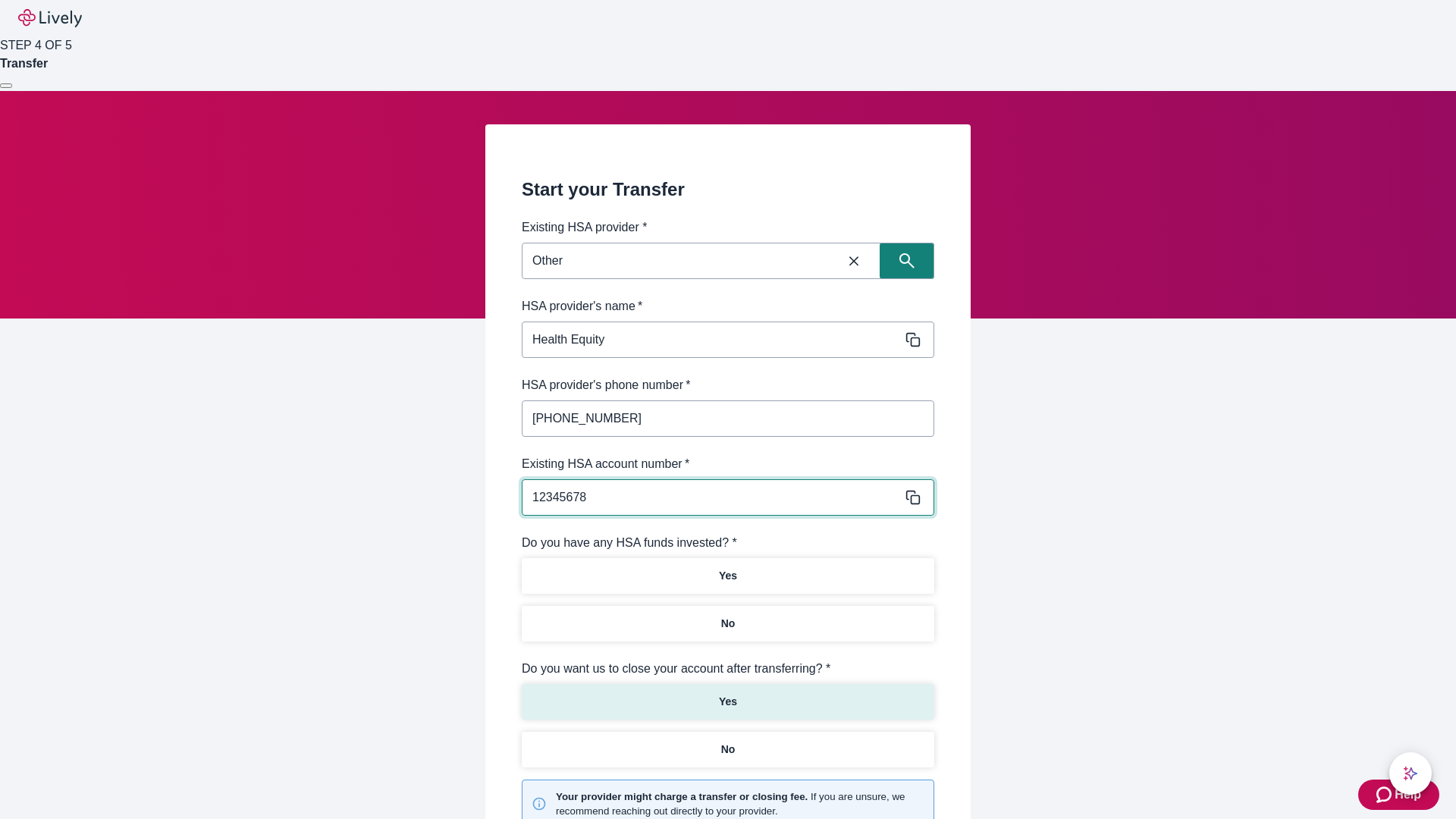
type input "12345678"
click at [728, 615] on p "No" at bounding box center [728, 623] width 15 height 16
click at [728, 694] on p "Yes" at bounding box center [728, 701] width 18 height 16
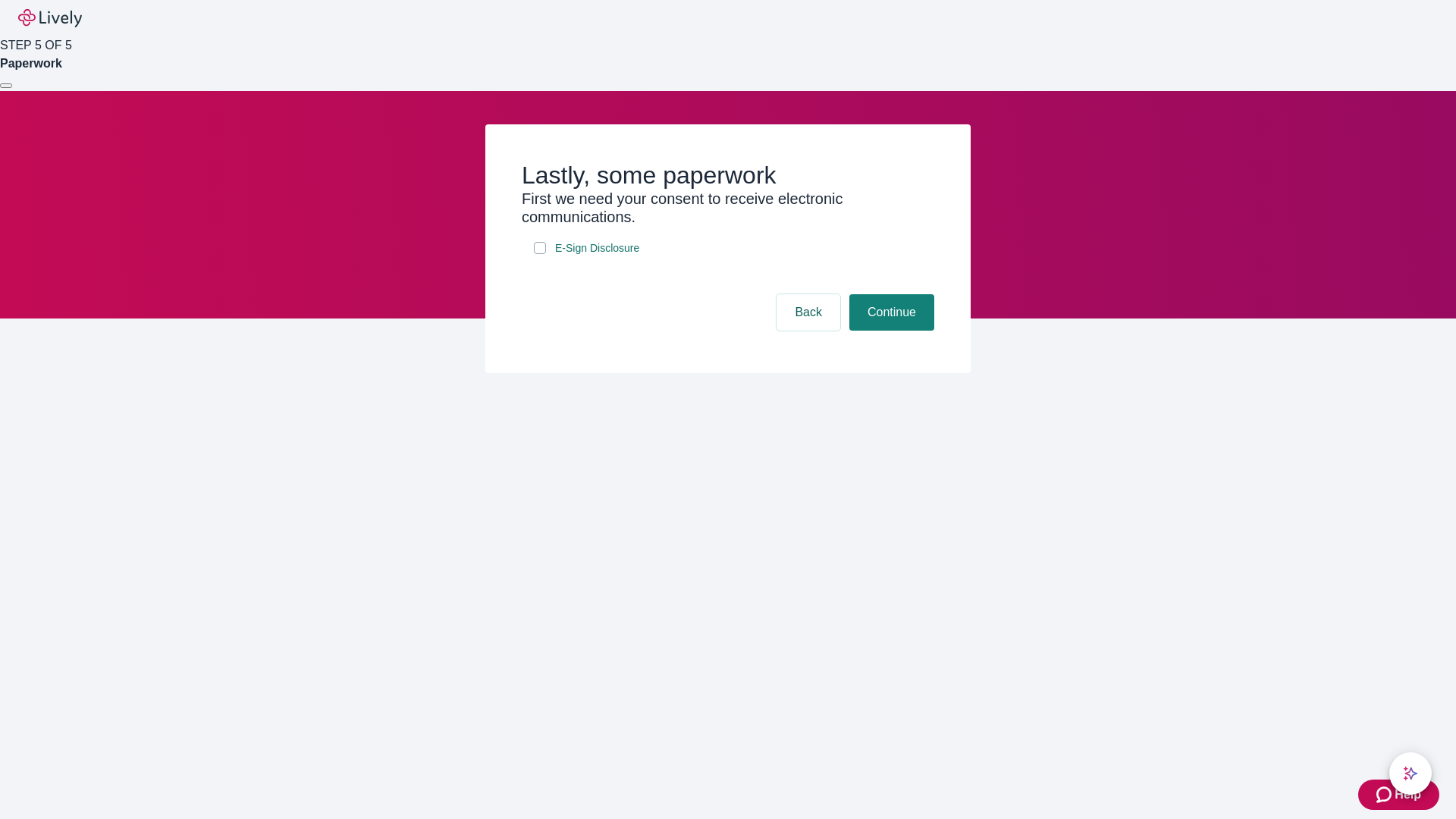
click at [540, 254] on input "E-Sign Disclosure" at bounding box center [540, 248] width 12 height 12
checkbox input "true"
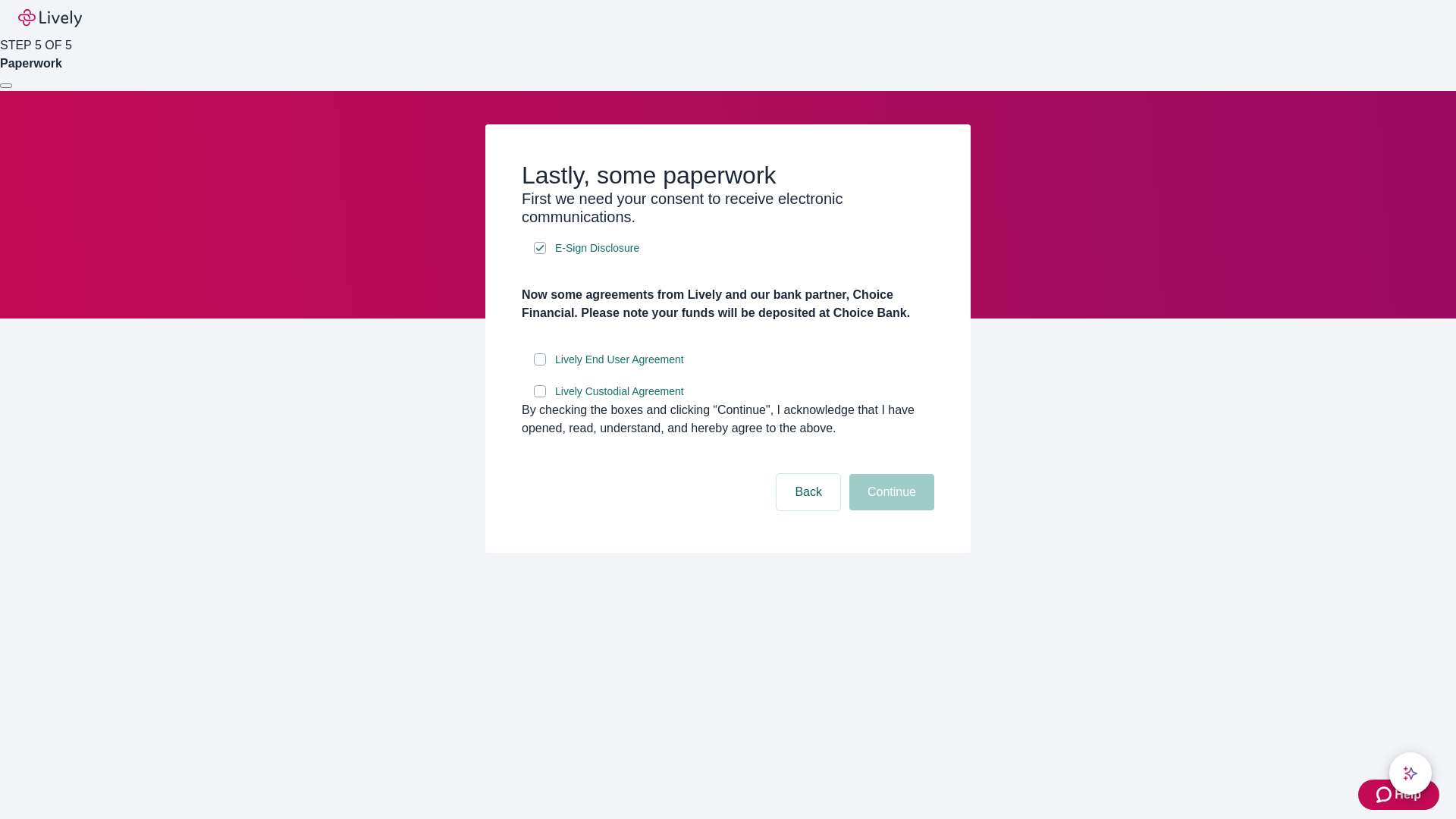
click at [540, 366] on input "Lively End User Agreement" at bounding box center [540, 360] width 12 height 12
checkbox input "true"
click at [540, 397] on input "Lively Custodial Agreement" at bounding box center [540, 391] width 12 height 12
checkbox input "true"
click at [890, 510] on button "Continue" at bounding box center [892, 492] width 85 height 37
